Goal: Task Accomplishment & Management: Complete application form

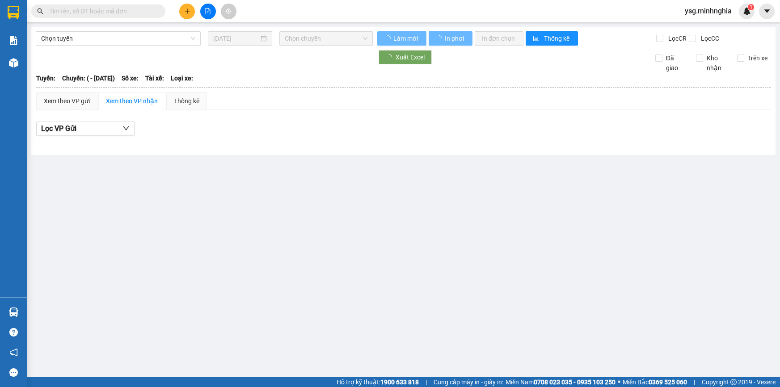
type input "[DATE]"
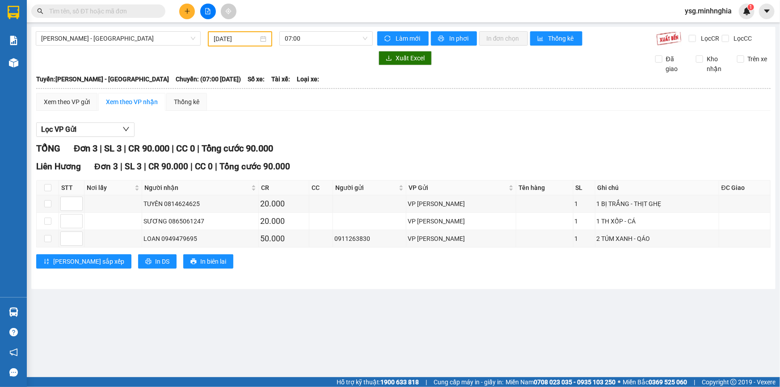
click at [127, 14] on input "text" at bounding box center [101, 11] width 105 height 10
paste input "090888610"
type input "090888610"
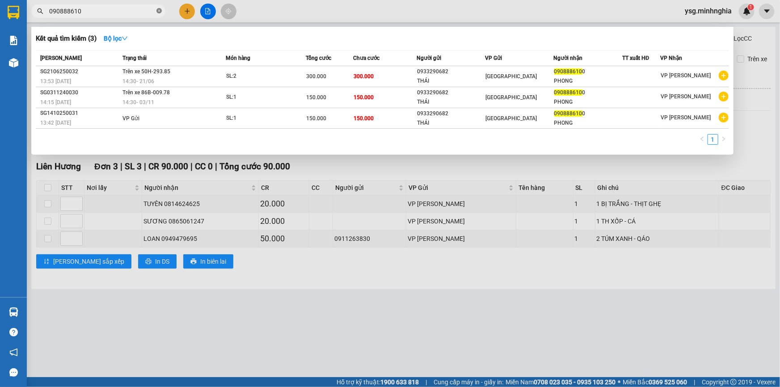
click at [161, 12] on icon "close-circle" at bounding box center [158, 10] width 5 height 5
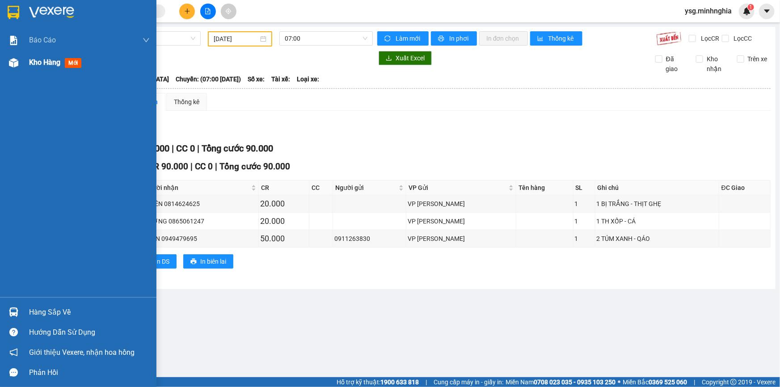
click at [0, 57] on div "Kho hàng mới" at bounding box center [78, 62] width 156 height 22
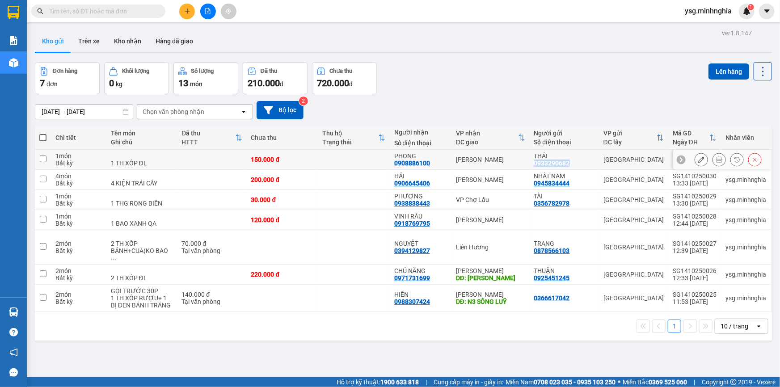
drag, startPoint x: 533, startPoint y: 163, endPoint x: 567, endPoint y: 161, distance: 34.0
click at [567, 161] on div "0933290682" at bounding box center [552, 163] width 36 height 7
copy div "0933290682"
click at [143, 12] on input "text" at bounding box center [101, 11] width 105 height 10
paste input "0933290682"
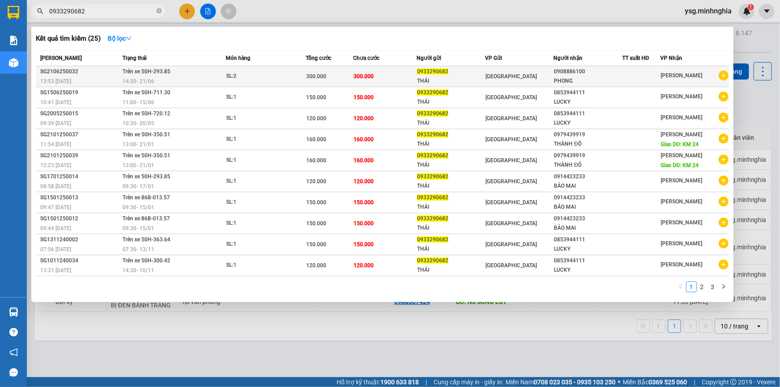
type input "0933290682"
click at [365, 77] on span "300.000" at bounding box center [364, 76] width 20 height 6
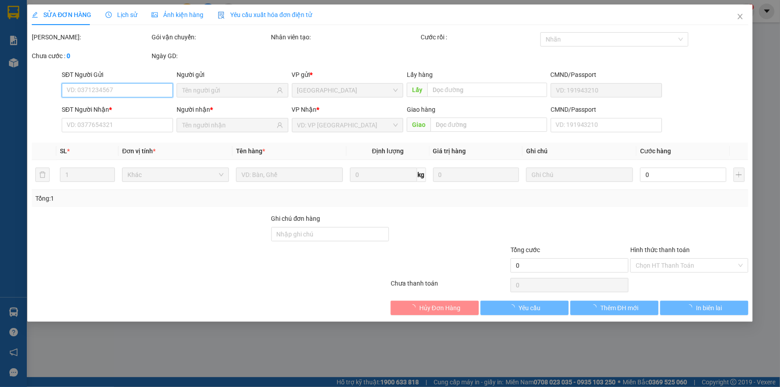
type input "0933290682"
type input "0908886100"
type input "300.000"
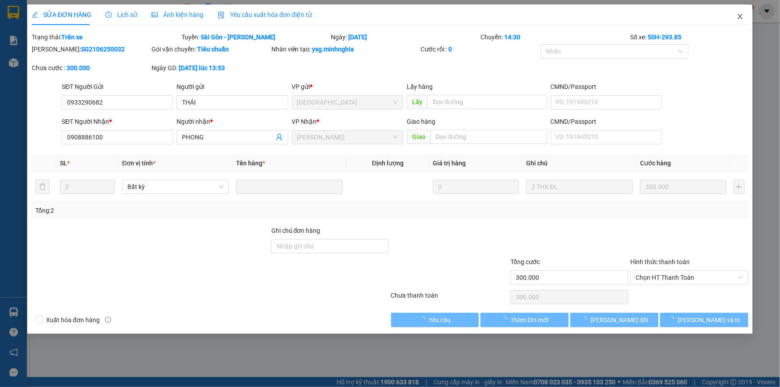
click at [745, 13] on span "Close" at bounding box center [740, 16] width 25 height 25
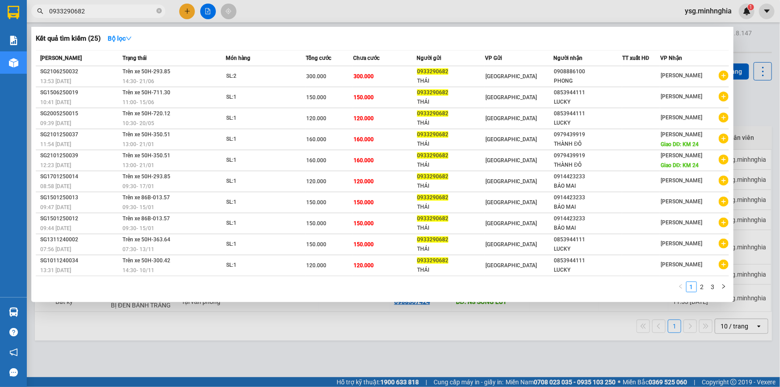
click at [135, 16] on span "0933290682" at bounding box center [98, 10] width 134 height 13
click at [704, 285] on link "2" at bounding box center [702, 287] width 10 height 10
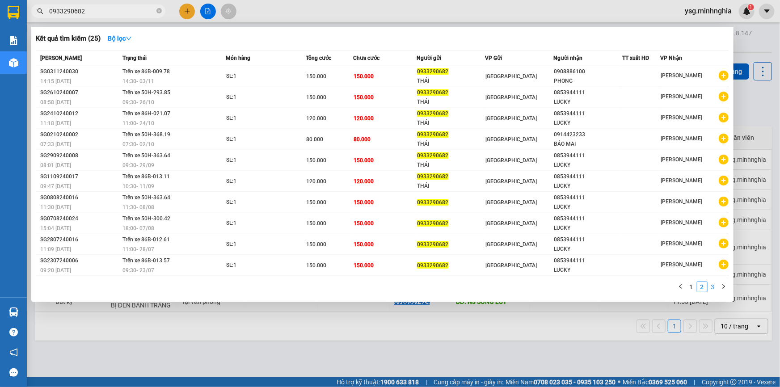
click at [709, 283] on link "3" at bounding box center [713, 287] width 10 height 10
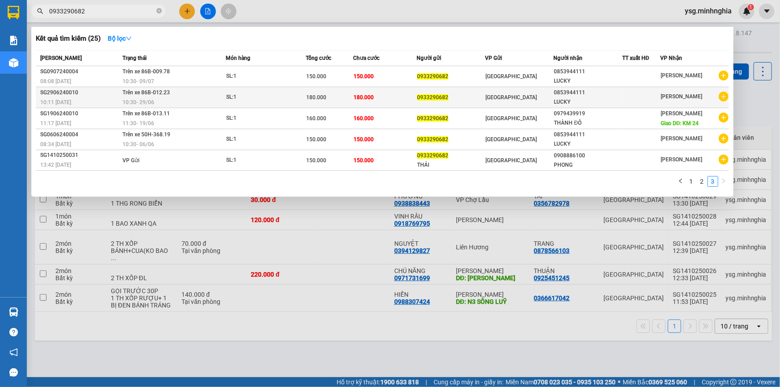
click at [345, 100] on div "180.000" at bounding box center [329, 98] width 46 height 10
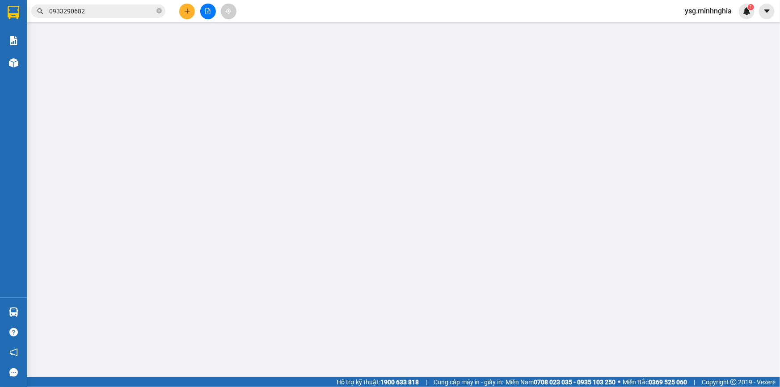
type input "0933290682"
type input "0853944111"
type input "180.000"
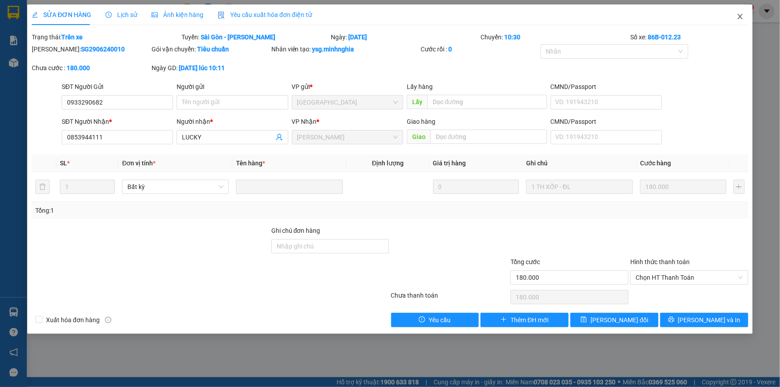
click at [737, 22] on span "Close" at bounding box center [740, 16] width 25 height 25
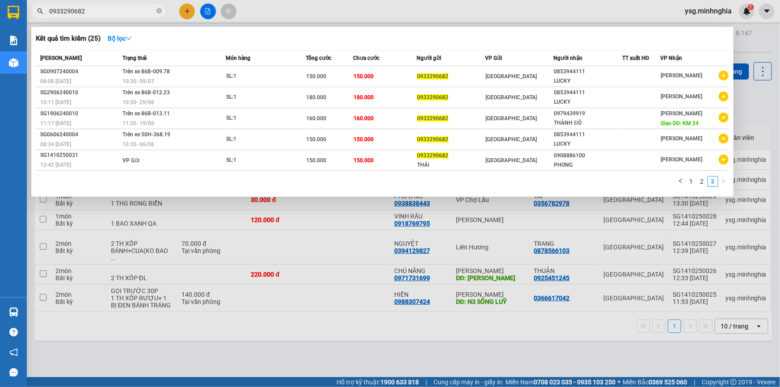
click at [91, 10] on input "0933290682" at bounding box center [101, 11] width 105 height 10
click at [692, 181] on link "1" at bounding box center [691, 182] width 10 height 10
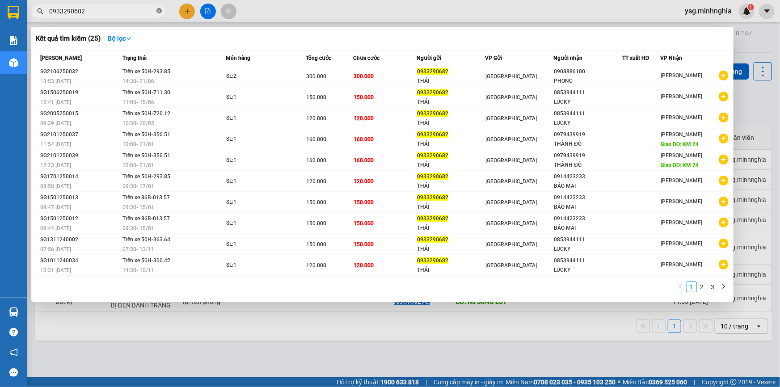
click at [159, 8] on icon "close-circle" at bounding box center [158, 10] width 5 height 5
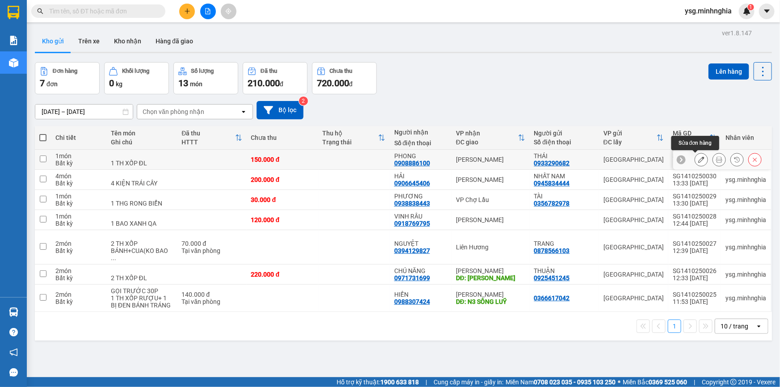
click at [698, 157] on icon at bounding box center [701, 159] width 6 height 6
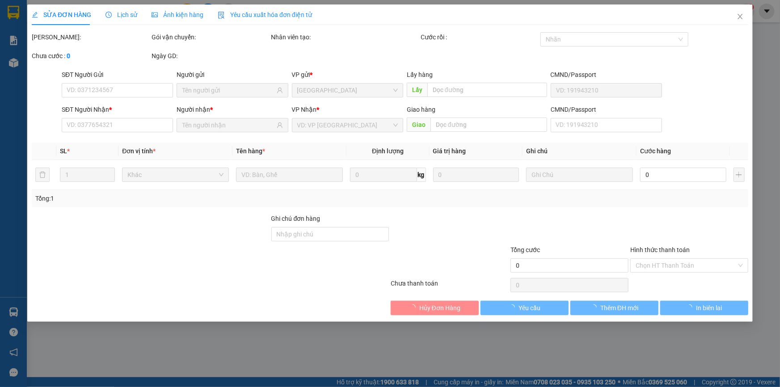
type input "0933290682"
type input "0908886100"
type input "150.000"
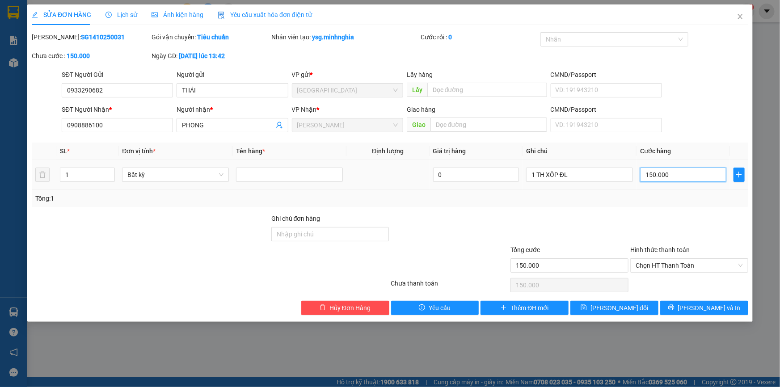
click at [675, 176] on input "150.000" at bounding box center [683, 175] width 86 height 14
type input "2"
type input "20"
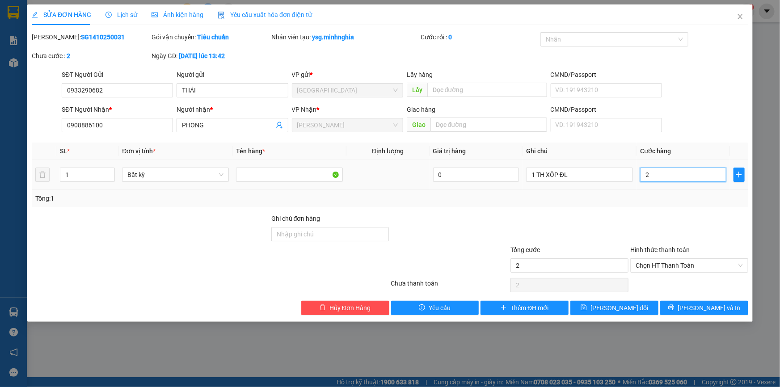
type input "20"
type input "200"
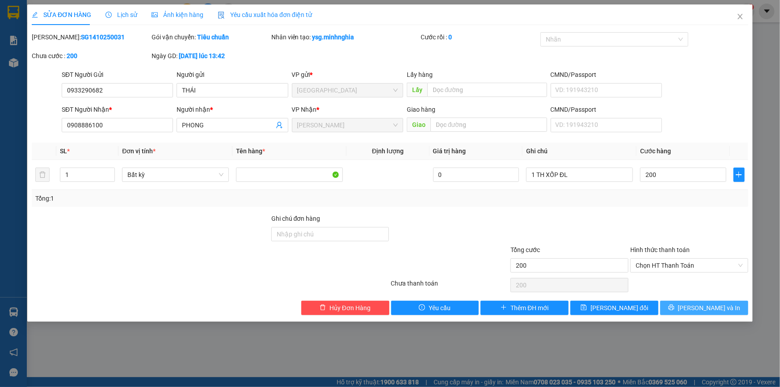
type input "200.000"
click at [682, 307] on button "[PERSON_NAME] và In" at bounding box center [704, 308] width 88 height 14
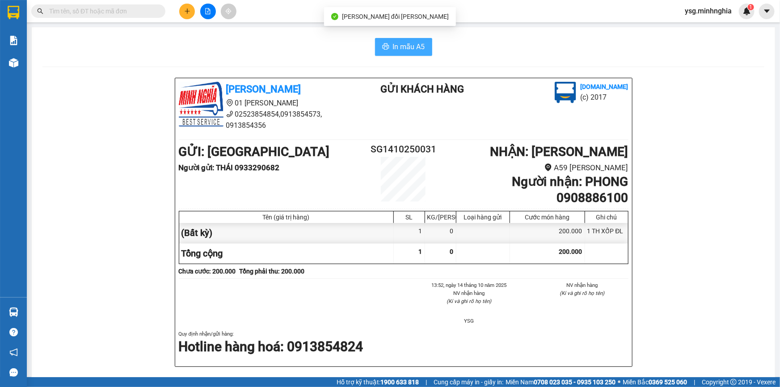
click at [399, 44] on span "In mẫu A5" at bounding box center [409, 46] width 32 height 11
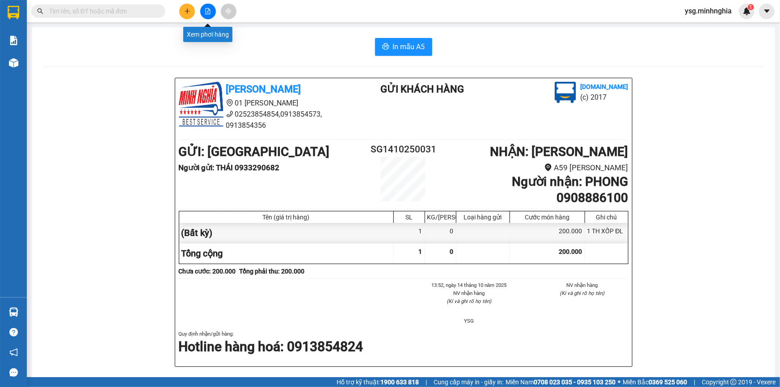
click at [210, 13] on icon "file-add" at bounding box center [208, 11] width 5 height 6
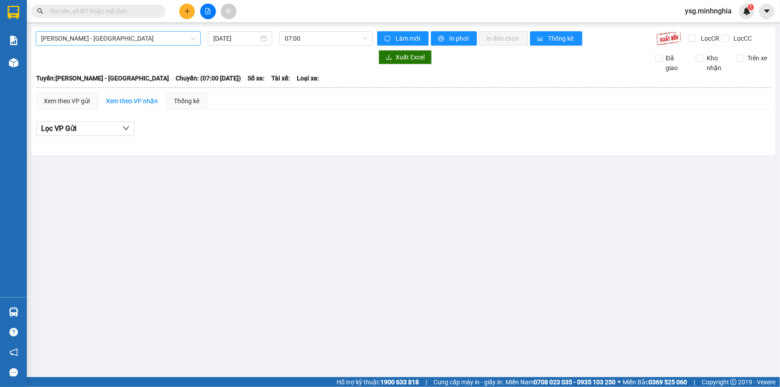
click at [104, 40] on span "Phan Rí - Sài Gòn" at bounding box center [118, 38] width 154 height 13
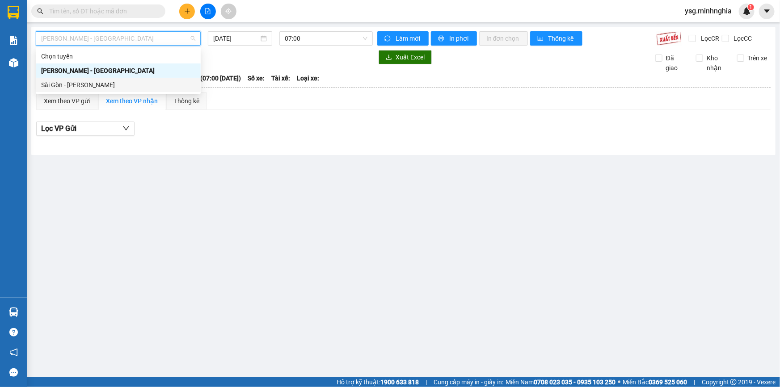
click at [94, 89] on div "Sài Gòn - [PERSON_NAME]" at bounding box center [118, 85] width 154 height 10
type input "[DATE]"
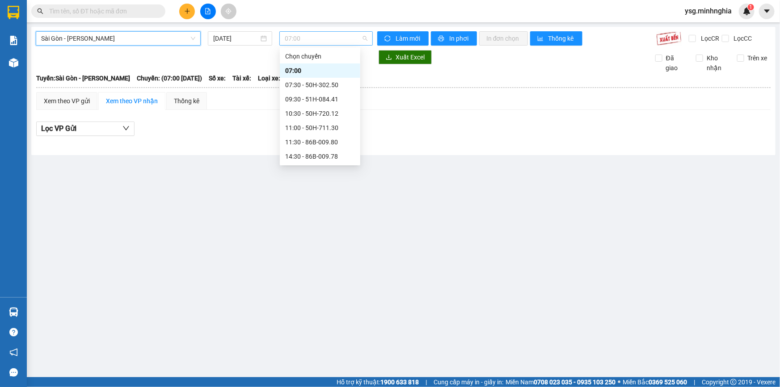
click at [350, 40] on span "07:00" at bounding box center [326, 38] width 83 height 13
click at [318, 159] on div "14:30 - 86B-009.78" at bounding box center [320, 157] width 70 height 10
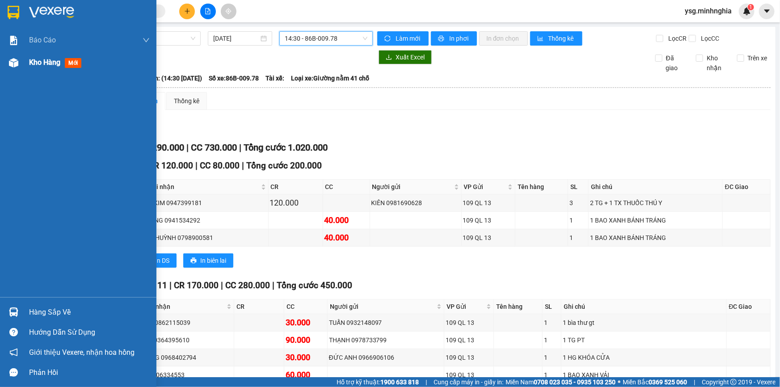
click at [13, 68] on div at bounding box center [14, 63] width 16 height 16
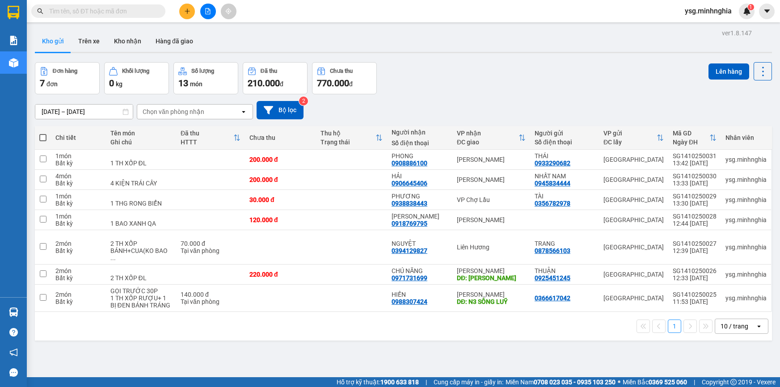
click at [156, 13] on span at bounding box center [98, 10] width 134 height 13
click at [139, 9] on input "text" at bounding box center [101, 11] width 105 height 10
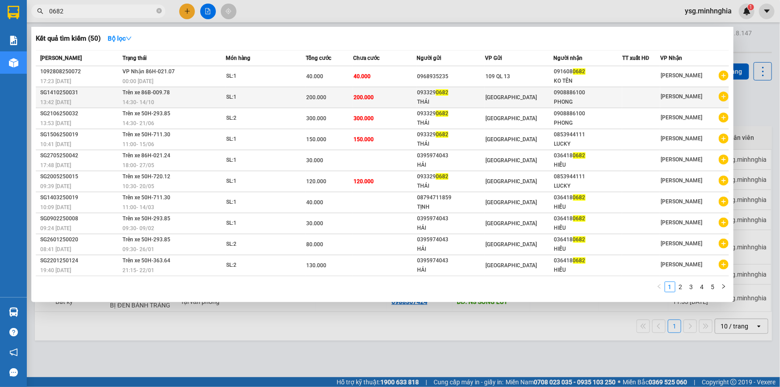
type input "0682"
click at [198, 93] on td "Trên xe 86B-009.78 14:30 - 14/10" at bounding box center [172, 97] width 105 height 21
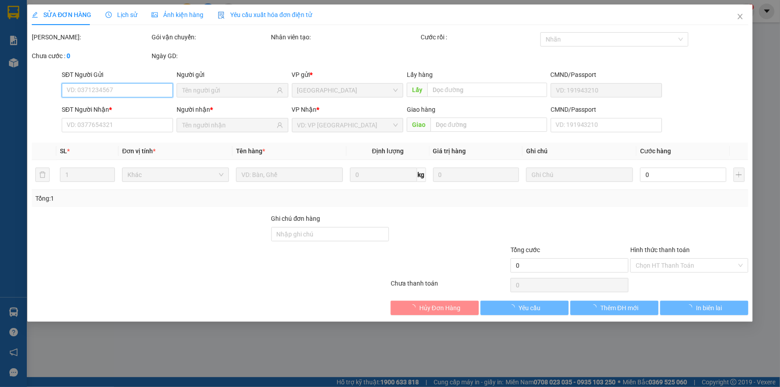
type input "0933290682"
type input "0908886100"
type input "200.000"
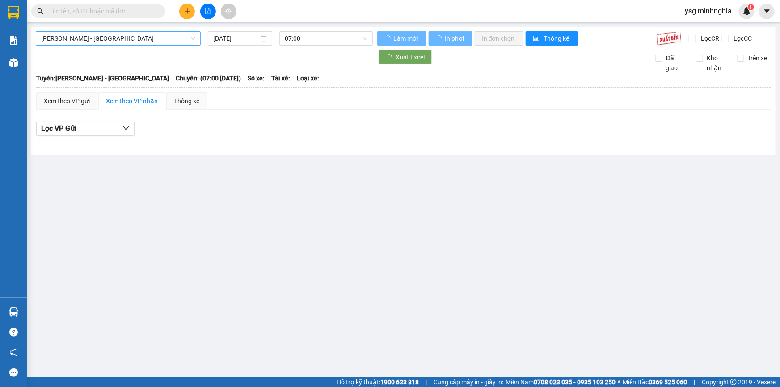
click at [144, 38] on span "[PERSON_NAME] - [GEOGRAPHIC_DATA]" at bounding box center [118, 38] width 154 height 13
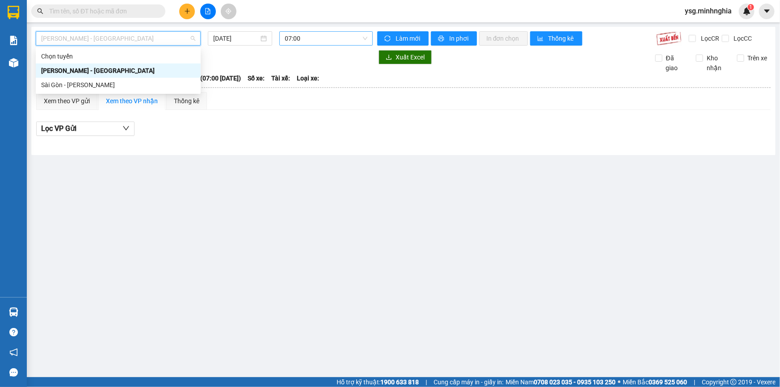
click at [319, 42] on span "07:00" at bounding box center [326, 38] width 83 height 13
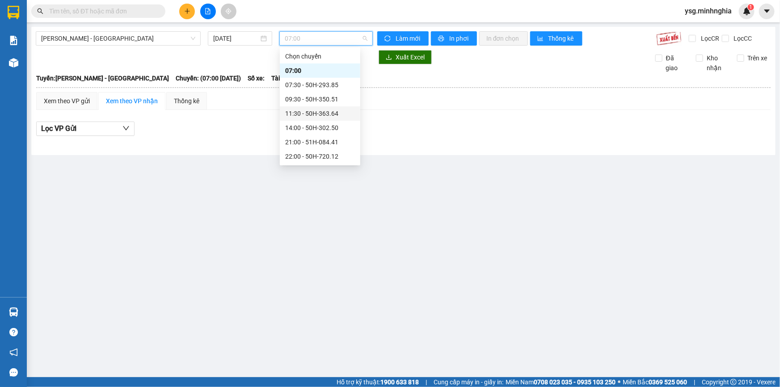
click at [306, 116] on div "11:30 - 50H-363.64" at bounding box center [320, 114] width 70 height 10
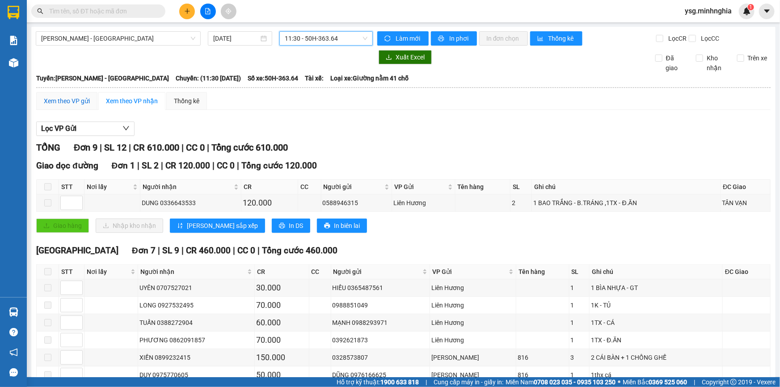
click at [76, 98] on div "Xem theo VP gửi" at bounding box center [67, 101] width 46 height 10
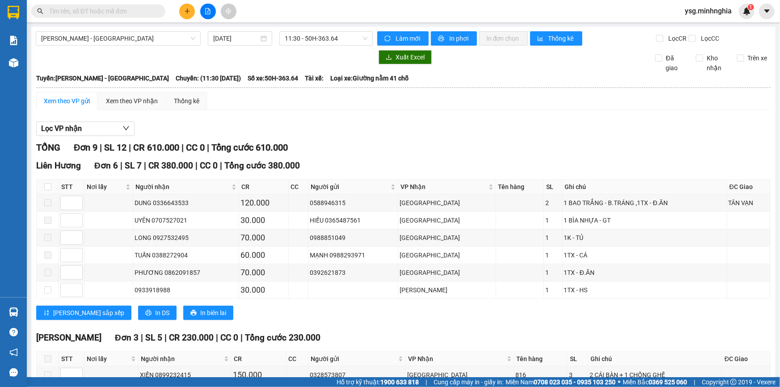
click at [190, 8] on icon "plus" at bounding box center [187, 11] width 6 height 6
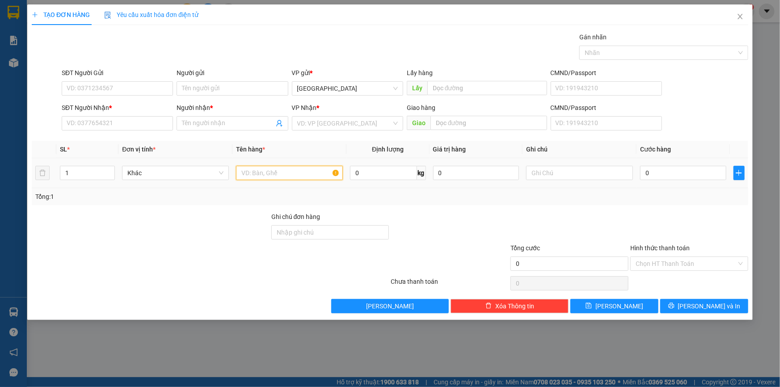
click at [277, 169] on input "text" at bounding box center [289, 173] width 107 height 14
click at [578, 169] on input "text" at bounding box center [579, 173] width 107 height 14
paste input "ÙNG"
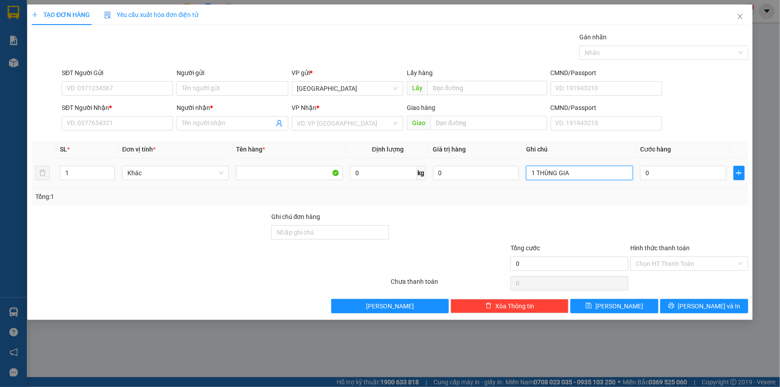
paste input "Â"
paste input "ẤY"
paste input "Ư"
paste input "Ử"
type input "1 THÙNG GIẤY PK CỬA"
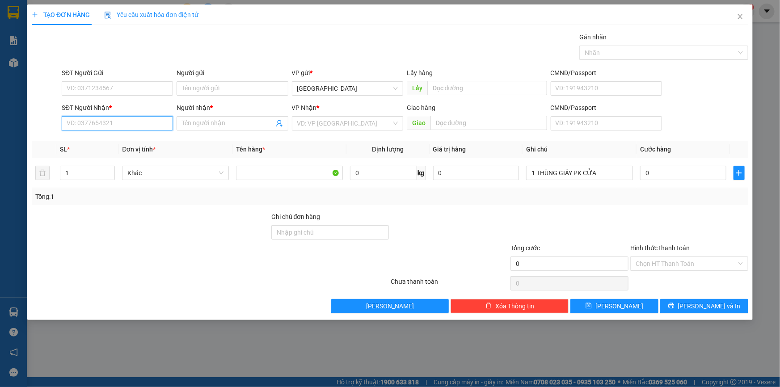
click at [103, 128] on input "SĐT Người Nhận *" at bounding box center [117, 123] width 111 height 14
type input "0346255091"
click at [104, 143] on div "0346255091 - TRƯỜNG" at bounding box center [117, 141] width 101 height 10
type input "TRƯỜNG"
type input "0346255091"
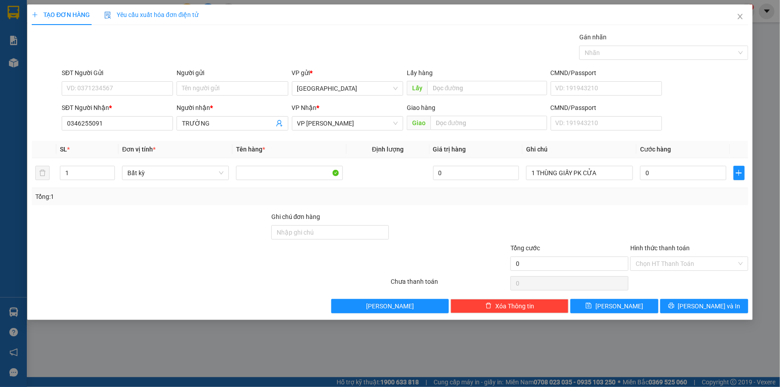
click at [147, 80] on div "SĐT Người Gửi" at bounding box center [117, 74] width 111 height 13
click at [143, 85] on input "SĐT Người Gửi" at bounding box center [117, 88] width 111 height 14
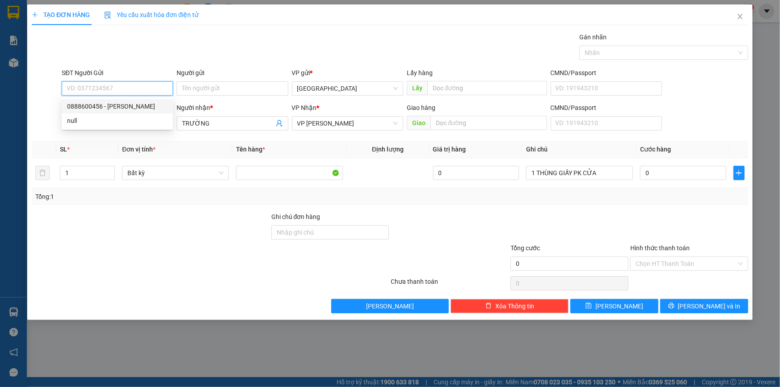
click at [129, 102] on div "0888600456 - HIỀN" at bounding box center [117, 106] width 101 height 10
type input "0888600456"
type input "HIỀN"
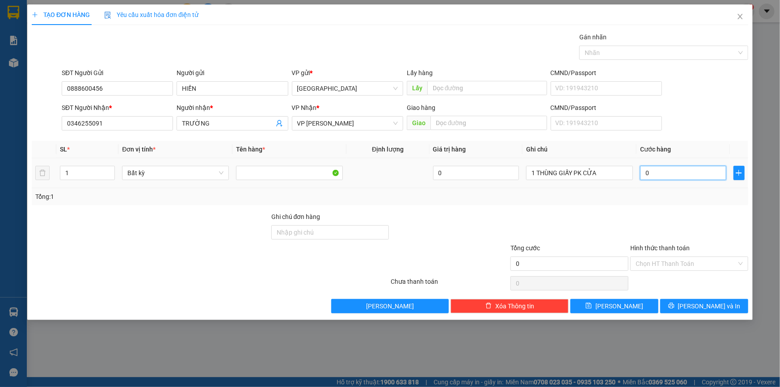
click at [653, 173] on input "0" at bounding box center [683, 173] width 86 height 14
type input "5"
type input "50"
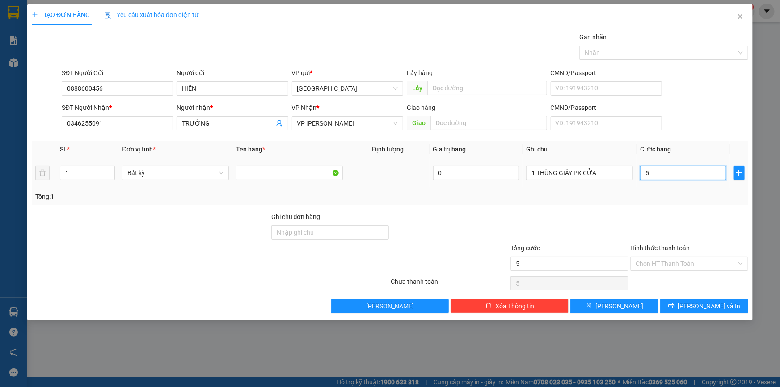
type input "50"
type input "50.000"
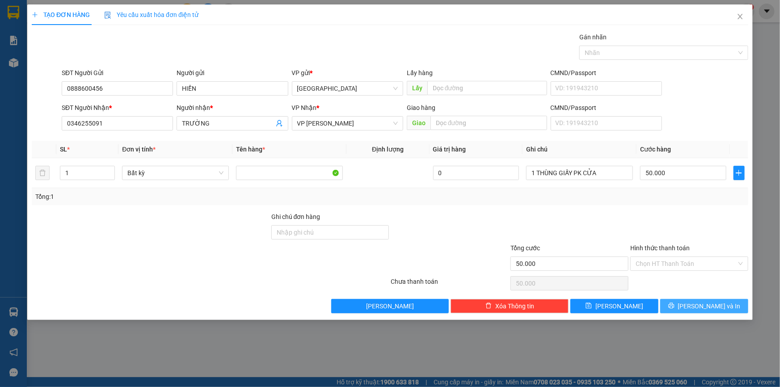
click at [702, 304] on span "[PERSON_NAME] và In" at bounding box center [709, 306] width 63 height 10
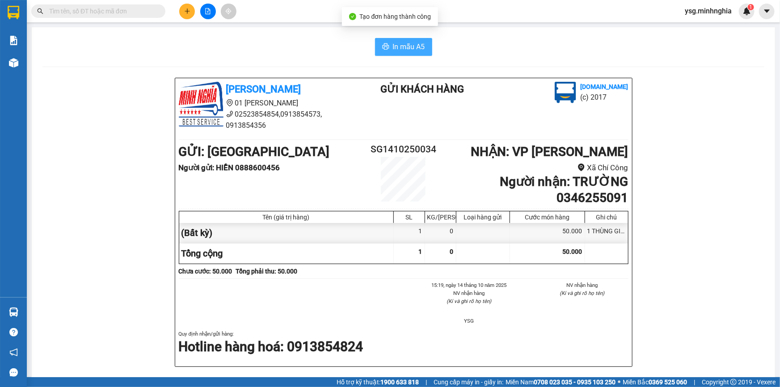
click at [397, 51] on span "In mẫu A5" at bounding box center [409, 46] width 32 height 11
click at [192, 15] on button at bounding box center [187, 12] width 16 height 16
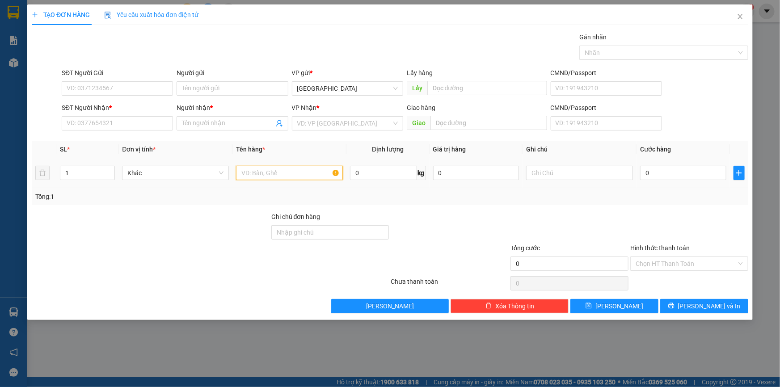
click at [312, 166] on input "text" at bounding box center [289, 173] width 107 height 14
click at [547, 173] on input "text" at bounding box center [579, 173] width 107 height 14
paste input "Đ"
paste input "Á"
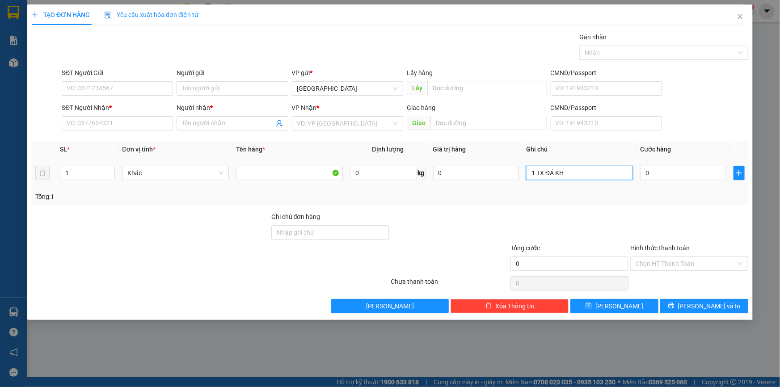
paste input "Ô"
type input "1 TX ĐÁ KHÔ"
click at [149, 131] on div "SĐT Người Nhận * VD: 0377654321" at bounding box center [117, 118] width 111 height 31
click at [149, 129] on input "SĐT Người Nhận *" at bounding box center [117, 123] width 111 height 14
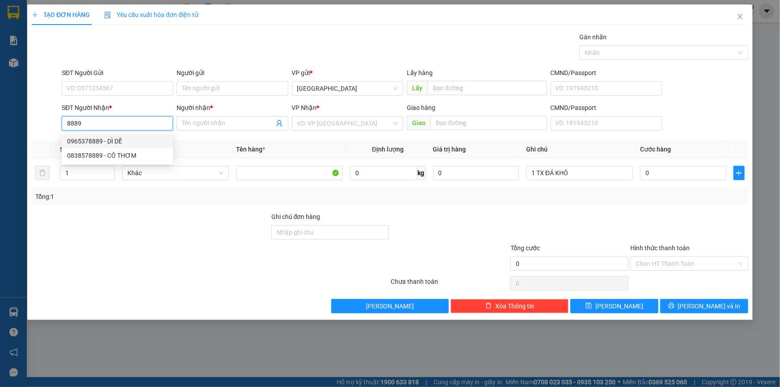
drag, startPoint x: 114, startPoint y: 117, endPoint x: 0, endPoint y: 128, distance: 114.6
click at [0, 128] on div "TẠO ĐƠN HÀNG Yêu cầu xuất hóa đơn điện tử Transit Pickup Surcharge Ids Transit …" at bounding box center [390, 193] width 780 height 387
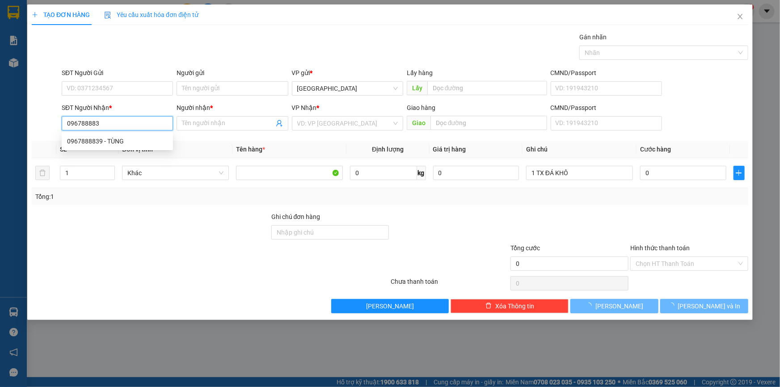
type input "0967888839"
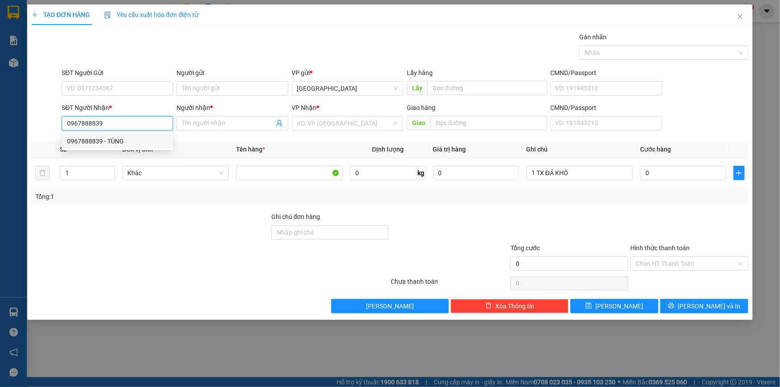
click at [100, 139] on div "0967888839 - TÙNG" at bounding box center [117, 141] width 101 height 10
type input "TÙNG"
type input "0967888839"
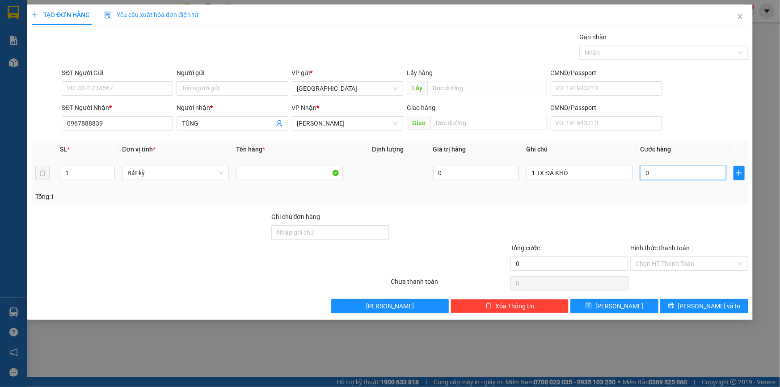
drag, startPoint x: 652, startPoint y: 173, endPoint x: 673, endPoint y: 192, distance: 27.2
click at [653, 173] on input "0" at bounding box center [683, 173] width 86 height 14
type input "4"
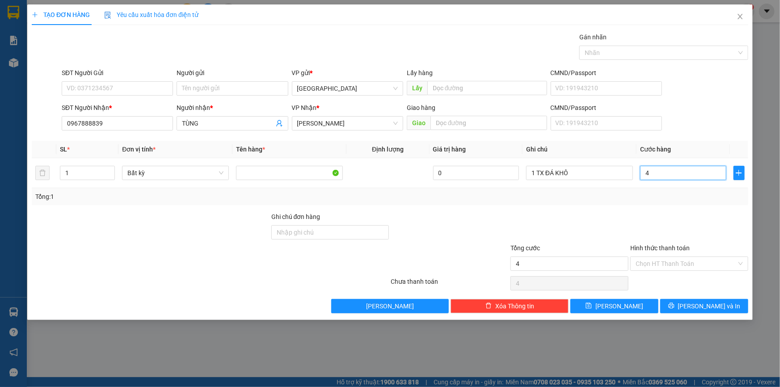
type input "40"
type input "40.000"
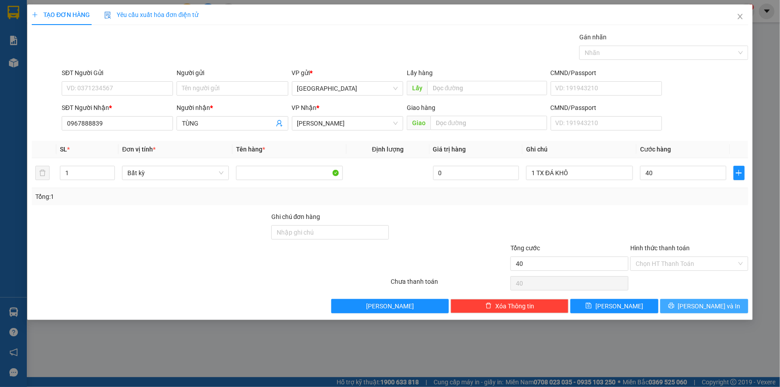
type input "40.000"
drag, startPoint x: 691, startPoint y: 303, endPoint x: 688, endPoint y: 298, distance: 5.2
click at [674, 303] on icon "printer" at bounding box center [671, 306] width 6 height 6
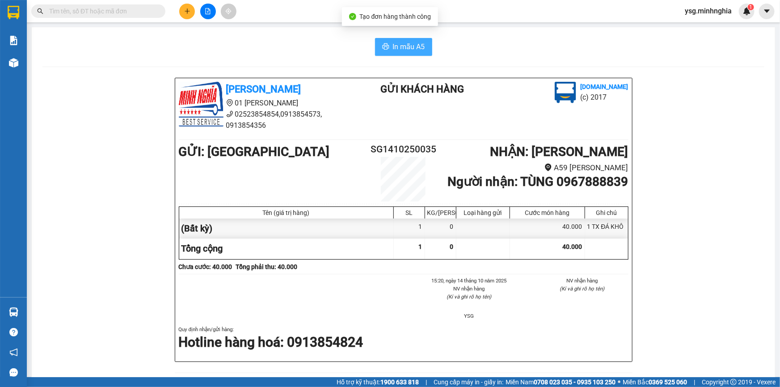
click at [382, 44] on icon "printer" at bounding box center [385, 46] width 7 height 7
click at [186, 11] on icon "plus" at bounding box center [187, 11] width 5 height 0
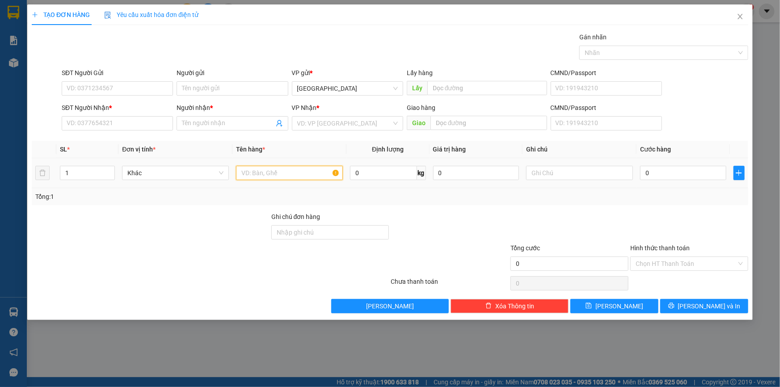
click at [265, 178] on input "text" at bounding box center [289, 173] width 107 height 14
drag, startPoint x: 514, startPoint y: 171, endPoint x: 536, endPoint y: 174, distance: 22.1
click at [514, 171] on input "0" at bounding box center [476, 173] width 86 height 14
click at [536, 174] on input "text" at bounding box center [579, 173] width 107 height 14
paste input "Ọ"
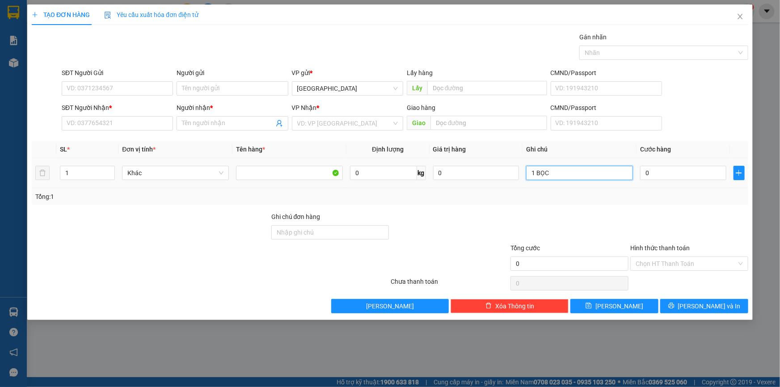
paste input "Đ"
paste input "Ỏ"
paste input "Â"
paste input "ẦN"
type input "1 BỌC ĐỎ QUẦN"
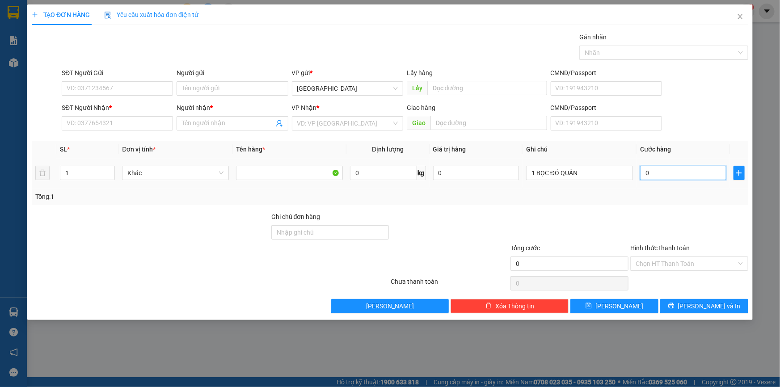
click at [652, 170] on input "0" at bounding box center [683, 173] width 86 height 14
type input "3"
type input "30"
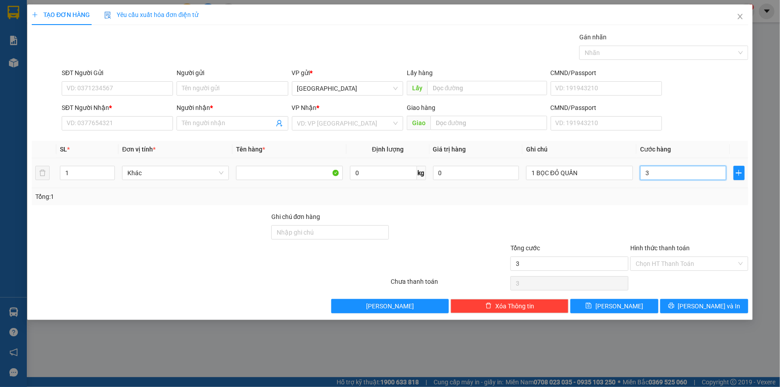
type input "30"
type input "30.000"
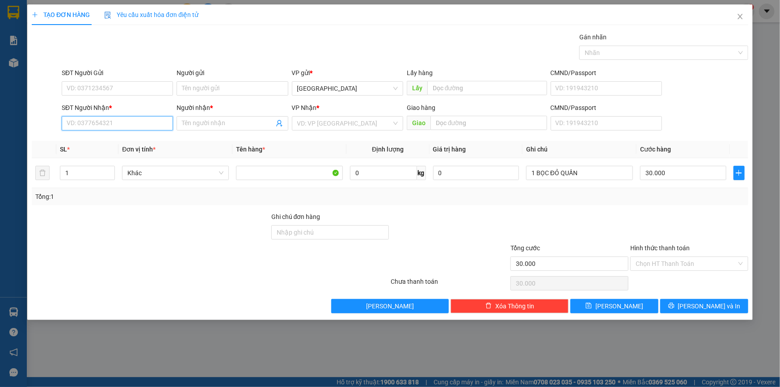
click at [126, 125] on input "SĐT Người Nhận *" at bounding box center [117, 123] width 111 height 14
click at [147, 121] on input "SĐT Người Nhận *" at bounding box center [117, 123] width 111 height 14
type input "0933490285"
click at [234, 113] on div "Người nhận *" at bounding box center [232, 109] width 111 height 13
click at [233, 127] on input "Người nhận *" at bounding box center [228, 123] width 92 height 10
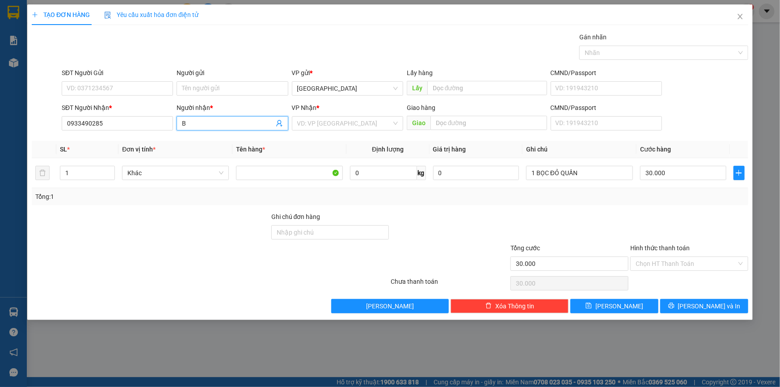
paste input "Ĩ"
paste input "ÍCH"
paste input "IỆ"
type input "BÍCH DIỆU"
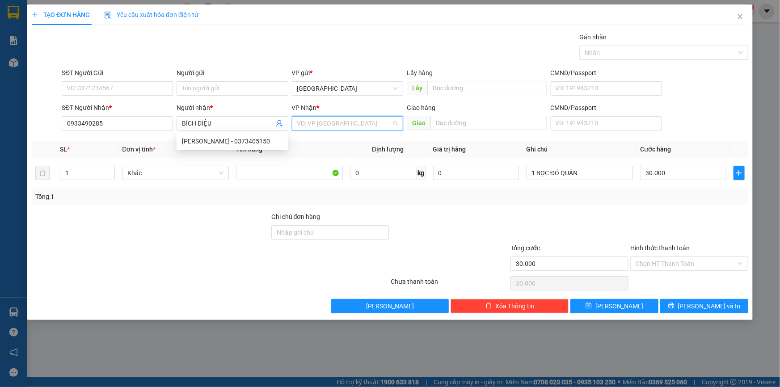
click at [353, 125] on input "search" at bounding box center [344, 123] width 94 height 13
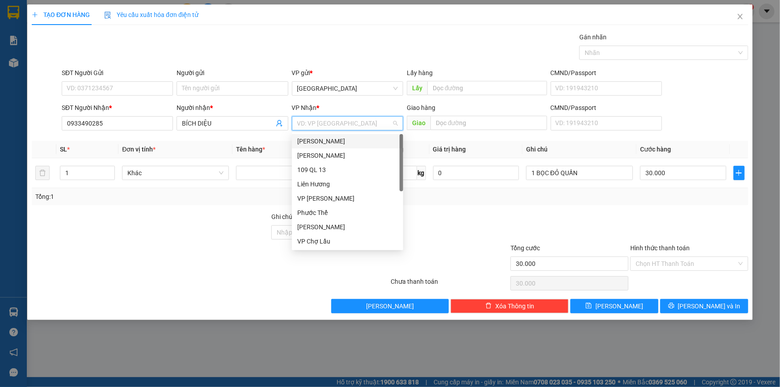
click at [334, 134] on div "VP [PERSON_NAME]" at bounding box center [347, 141] width 111 height 14
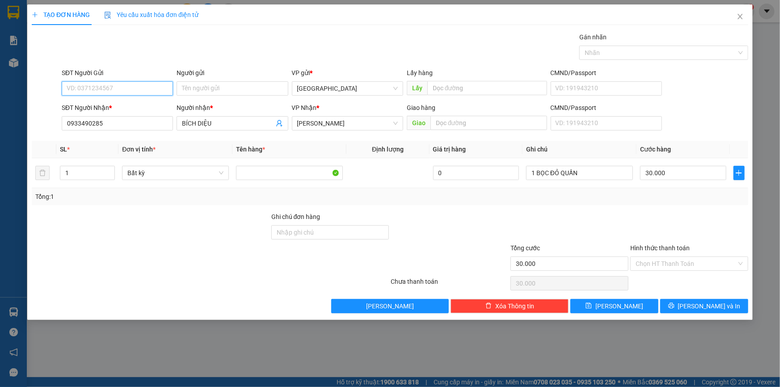
click at [83, 86] on input "SĐT Người Gửi" at bounding box center [117, 88] width 111 height 14
type input "0909498418"
drag, startPoint x: 669, startPoint y: 258, endPoint x: 669, endPoint y: 271, distance: 13.0
click at [669, 258] on input "Hình thức thanh toán" at bounding box center [686, 263] width 101 height 13
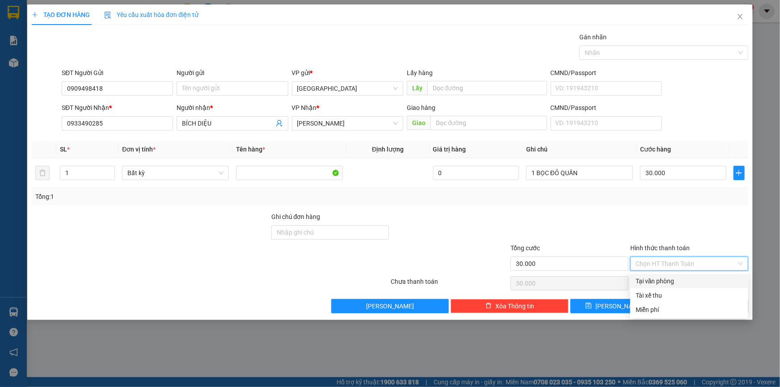
click at [669, 274] on div "Tại văn phòng" at bounding box center [689, 281] width 118 height 14
type input "0"
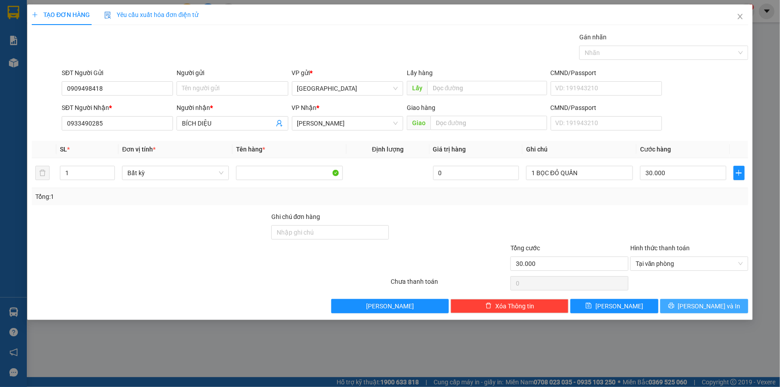
click at [709, 304] on span "[PERSON_NAME] và In" at bounding box center [709, 306] width 63 height 10
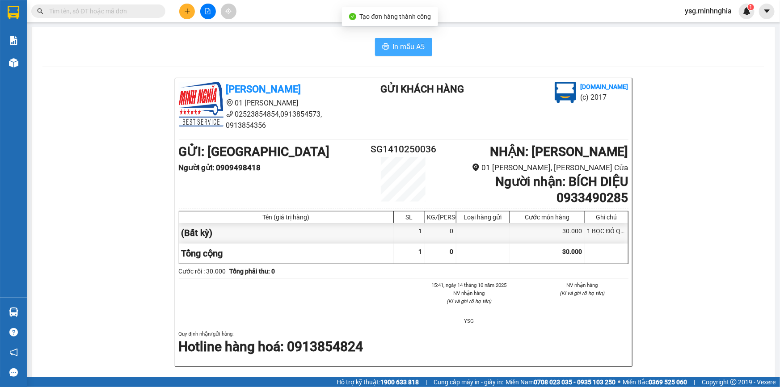
click at [421, 42] on span "In mẫu A5" at bounding box center [409, 46] width 32 height 11
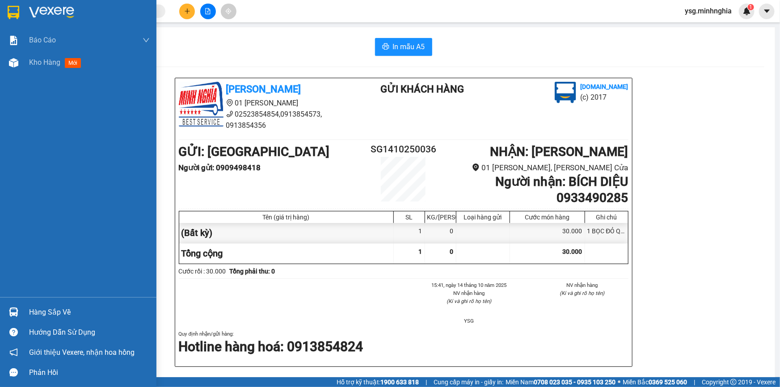
scroll to position [81, 0]
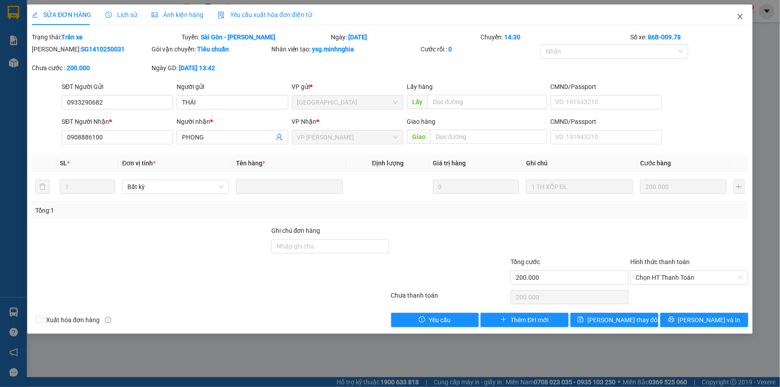
click at [743, 13] on span "Close" at bounding box center [740, 16] width 25 height 25
click at [743, 13] on img at bounding box center [747, 11] width 8 height 8
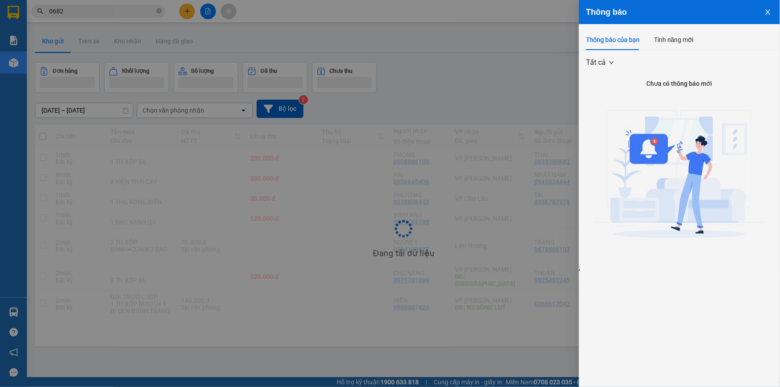
click at [427, 17] on div at bounding box center [390, 193] width 780 height 387
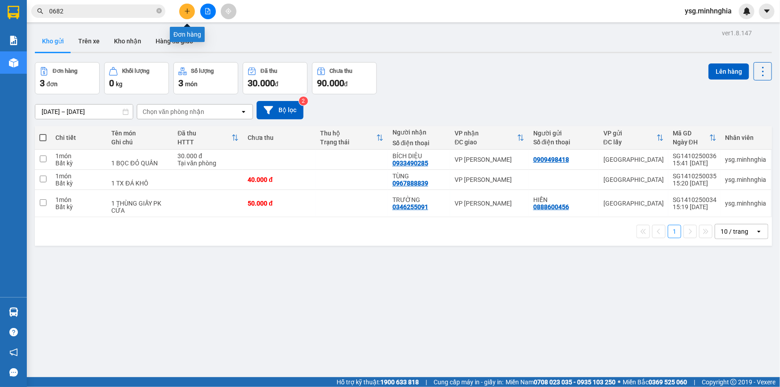
click at [189, 7] on button at bounding box center [187, 12] width 16 height 16
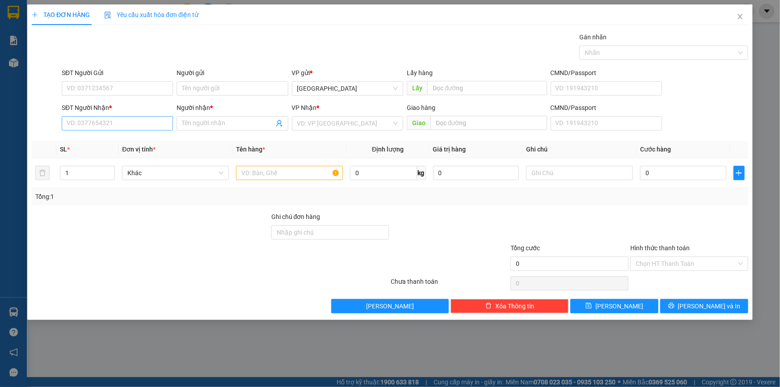
drag, startPoint x: 100, startPoint y: 114, endPoint x: 100, endPoint y: 121, distance: 6.3
click at [100, 117] on div "SĐT Người Nhận * VD: 0377654321" at bounding box center [117, 118] width 111 height 31
click at [100, 121] on input "SĐT Người Nhận *" at bounding box center [117, 123] width 111 height 14
click at [96, 139] on div "0385014180 - LỘC" at bounding box center [117, 141] width 101 height 10
type input "0385014180"
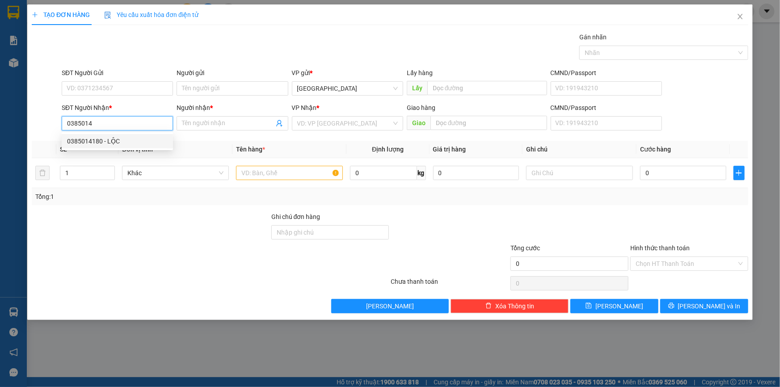
type input "LỘC"
type input "0385014180"
click at [111, 81] on div "SĐT Người Gửi VD: 0371234567" at bounding box center [117, 83] width 111 height 31
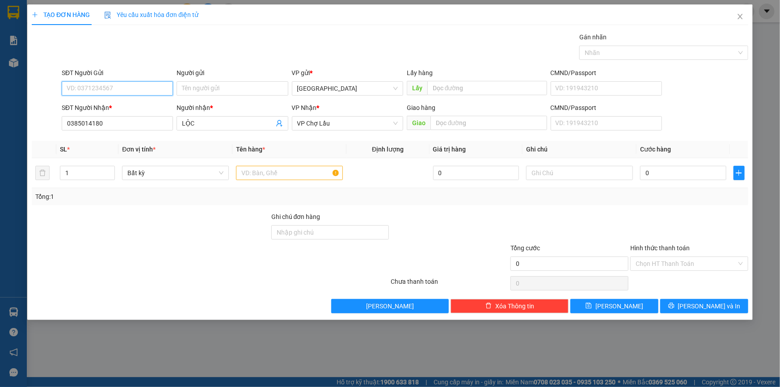
click at [105, 85] on input "SĐT Người Gửi" at bounding box center [117, 88] width 111 height 14
click at [98, 119] on div "0987969154 - [PERSON_NAME]" at bounding box center [117, 121] width 101 height 10
type input "0987969154"
type input "[PERSON_NAME]"
click at [288, 175] on input "text" at bounding box center [289, 173] width 107 height 14
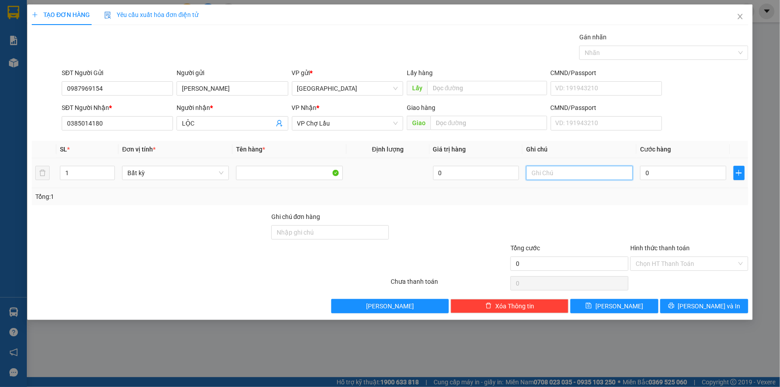
click at [559, 177] on input "text" at bounding box center [579, 173] width 107 height 14
paste input "ÙNG"
paste input "Â"
paste input "ẤT"
type input "1 THÙNG GIẤY PT"
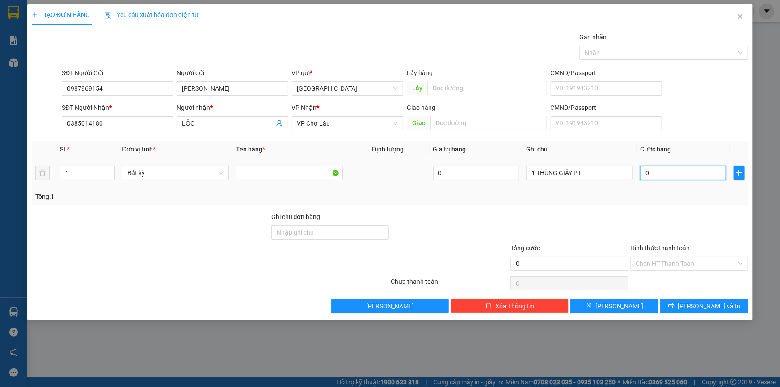
click at [673, 172] on input "0" at bounding box center [683, 173] width 86 height 14
type input "4"
type input "40"
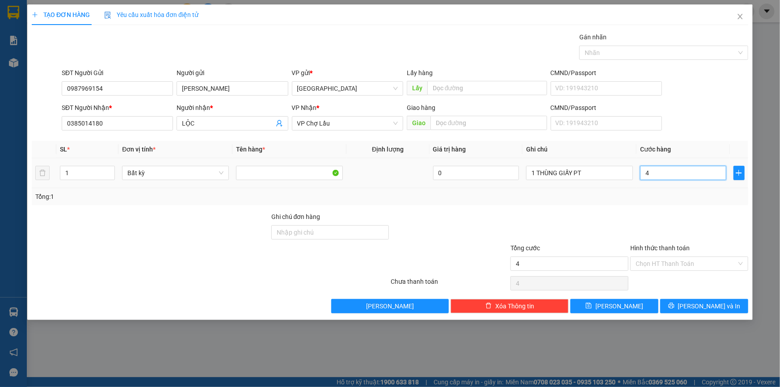
type input "40"
type input "40.000"
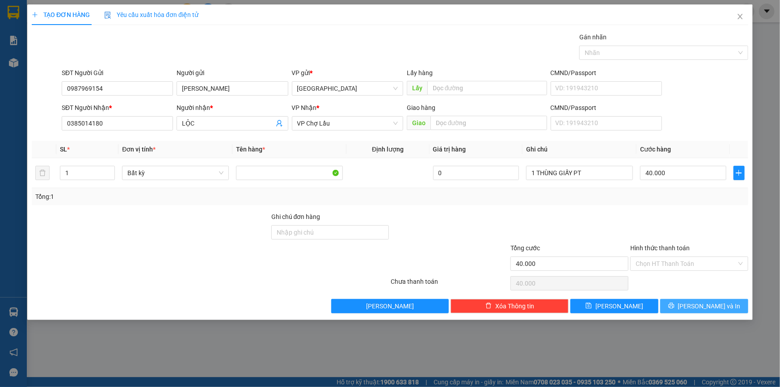
click at [678, 302] on button "[PERSON_NAME] và In" at bounding box center [704, 306] width 88 height 14
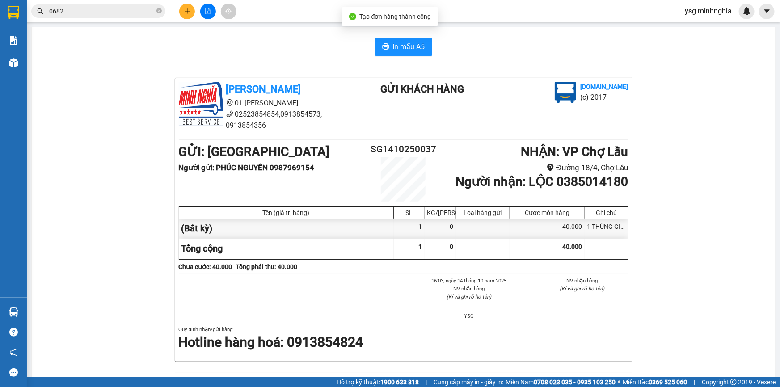
drag, startPoint x: 442, startPoint y: 19, endPoint x: 420, endPoint y: 55, distance: 42.5
click at [442, 21] on div "Kết quả tìm kiếm ( 50 ) Bộ lọc Mã ĐH Trạng thái Món hàng Tổng cước Chưa cước Ng…" at bounding box center [390, 11] width 780 height 22
click at [415, 53] on button "In mẫu A5" at bounding box center [403, 47] width 57 height 18
